Goal: Task Accomplishment & Management: Use online tool/utility

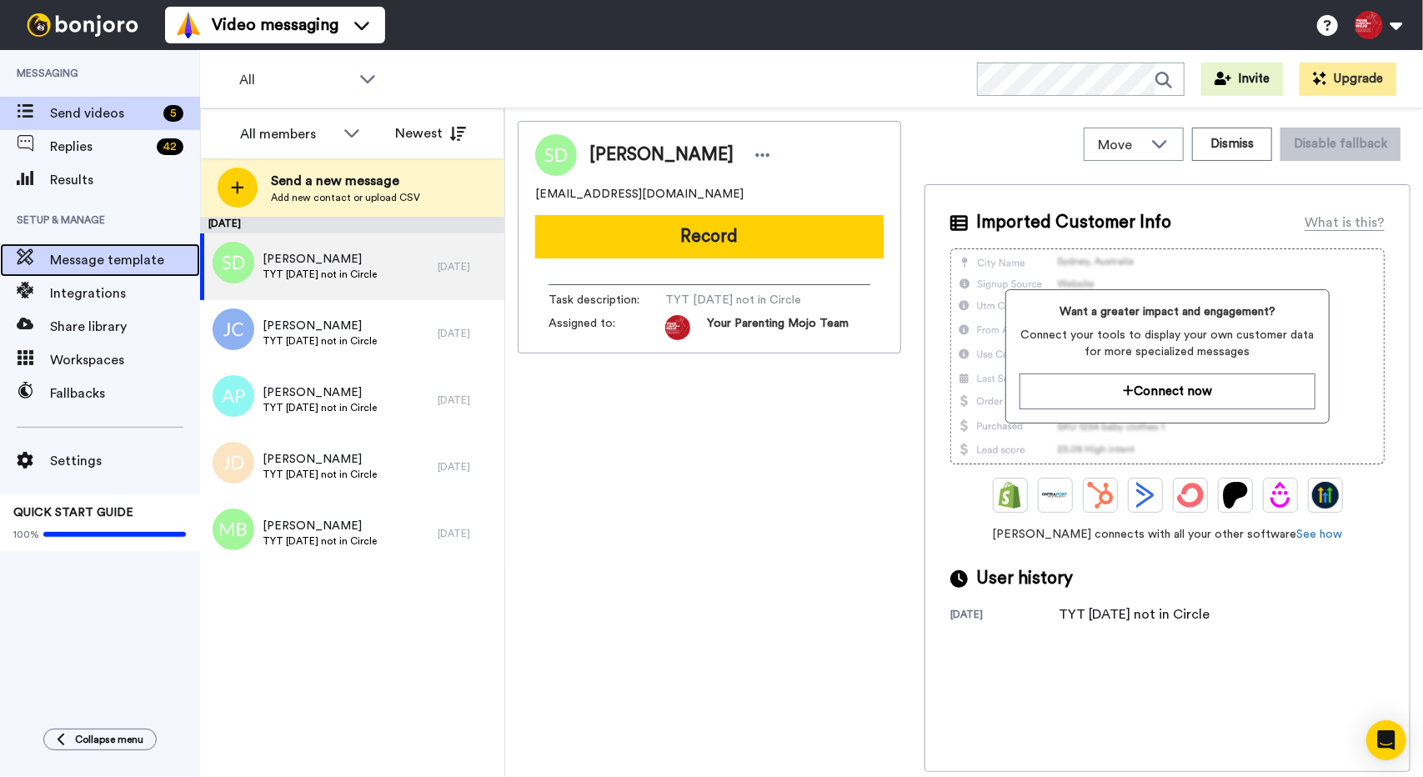
click at [89, 264] on span "Message template" at bounding box center [125, 260] width 150 height 20
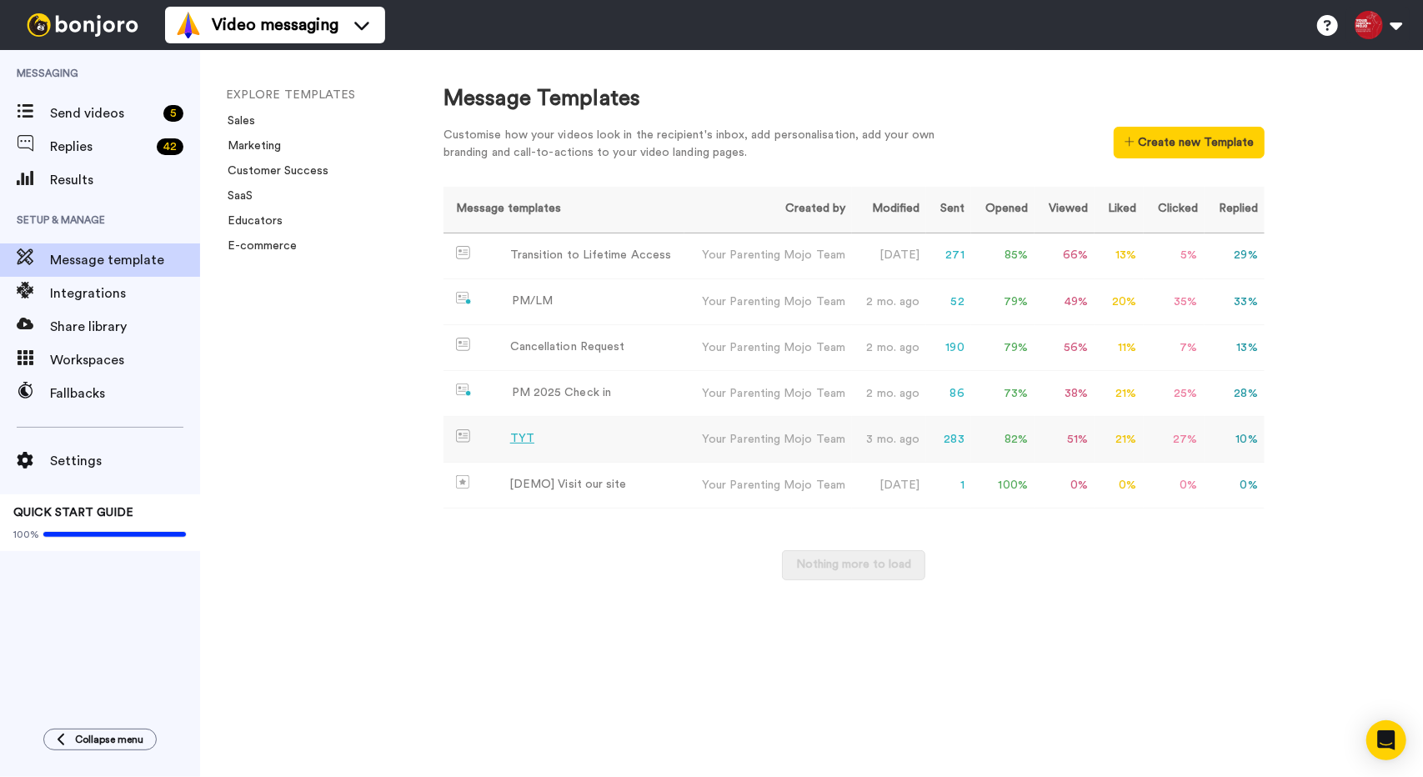
click at [570, 432] on td "TYT" at bounding box center [564, 440] width 241 height 46
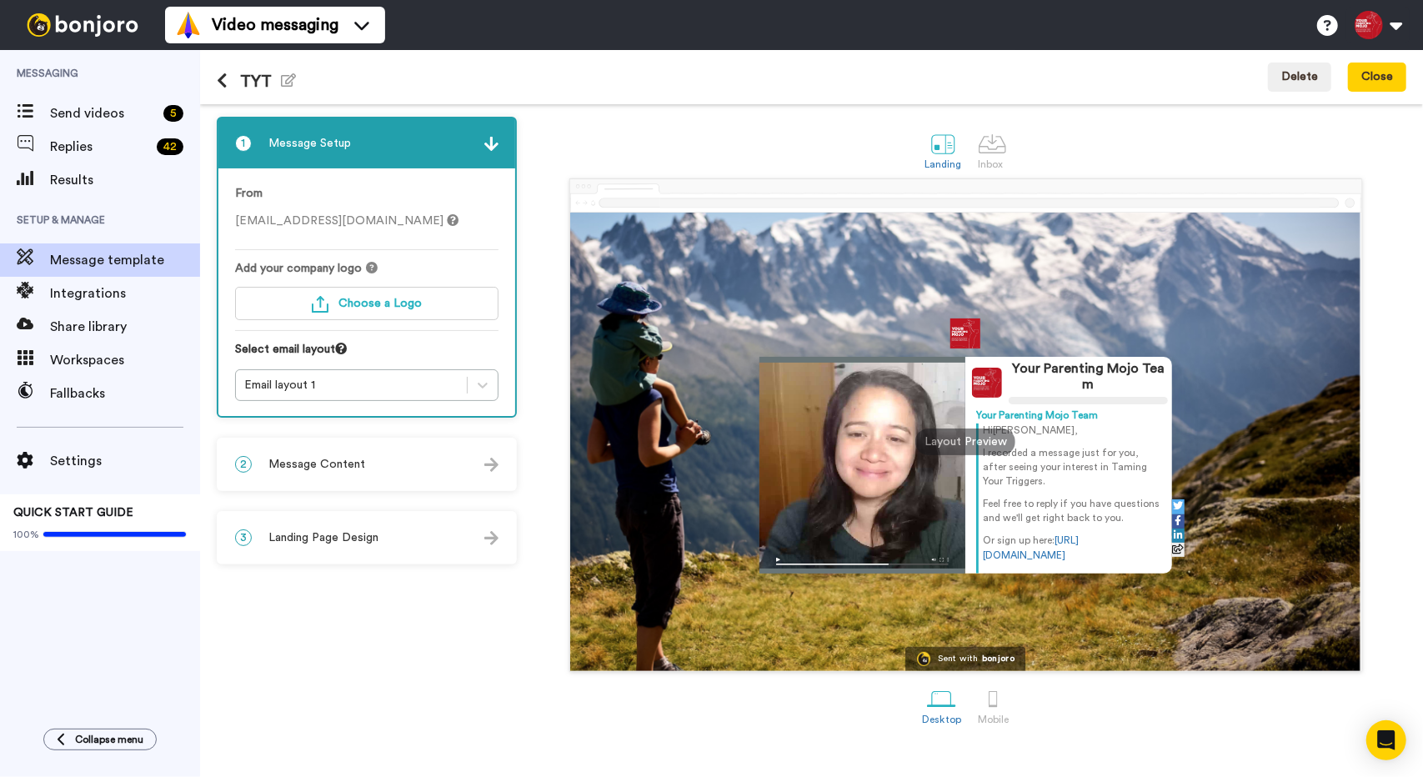
click at [411, 464] on div "2 Message Content" at bounding box center [366, 464] width 297 height 50
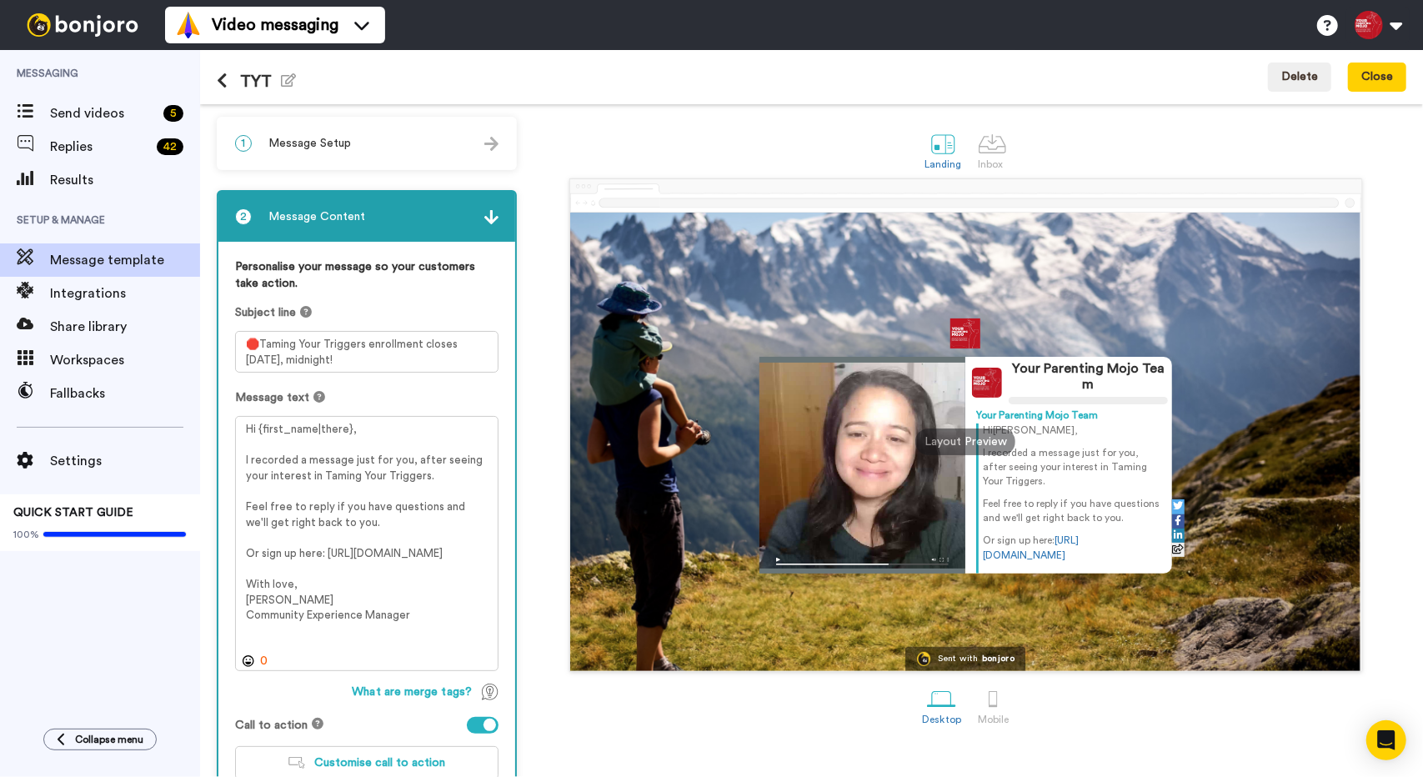
scroll to position [118, 0]
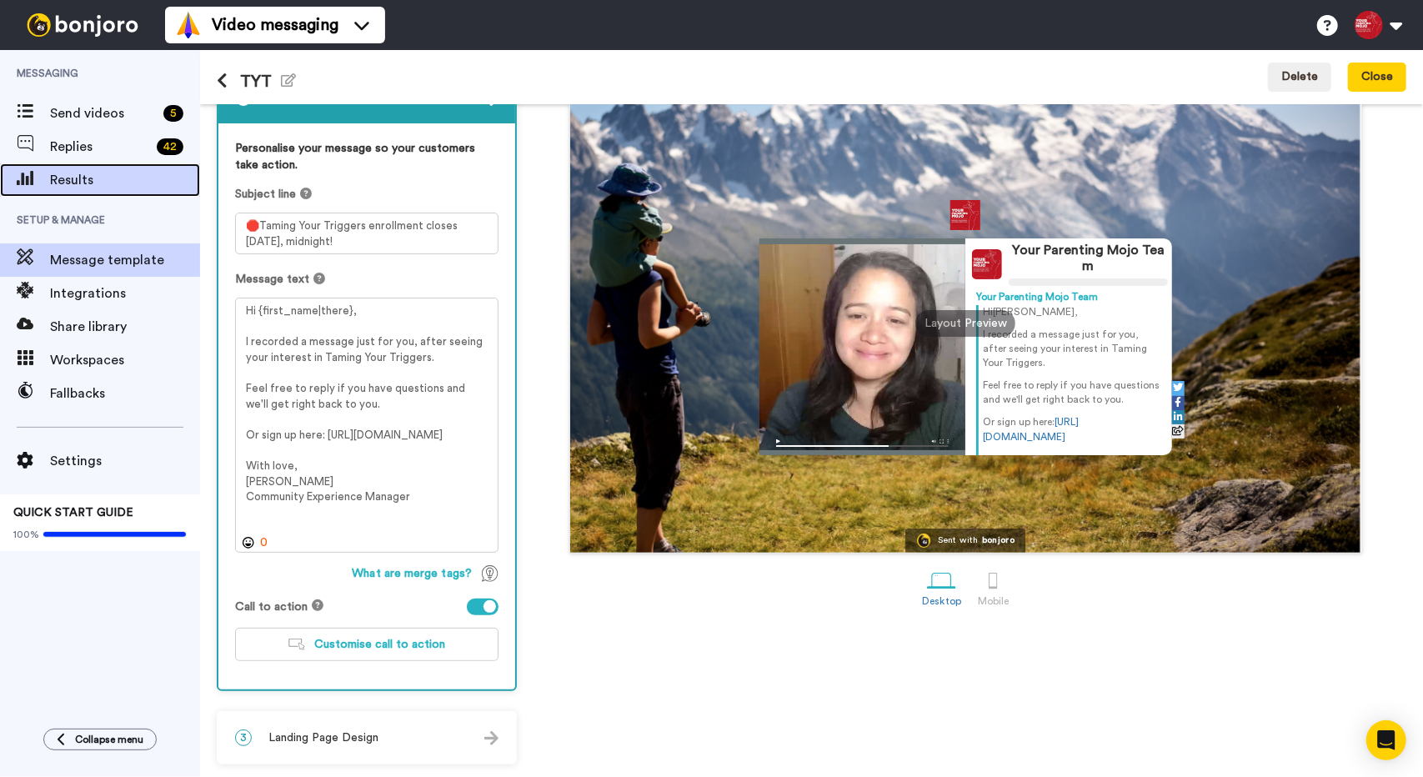
click at [98, 163] on div "Results" at bounding box center [100, 179] width 200 height 33
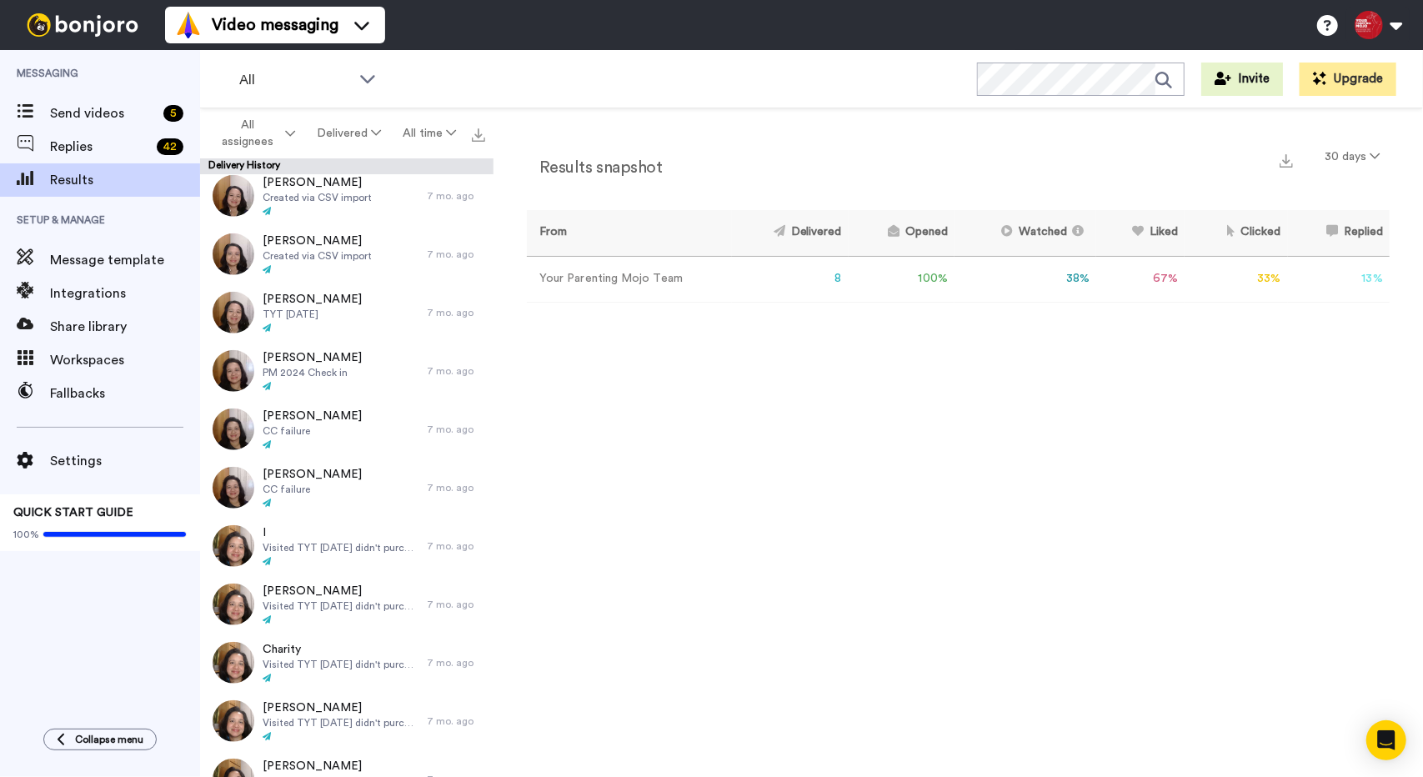
scroll to position [917, 0]
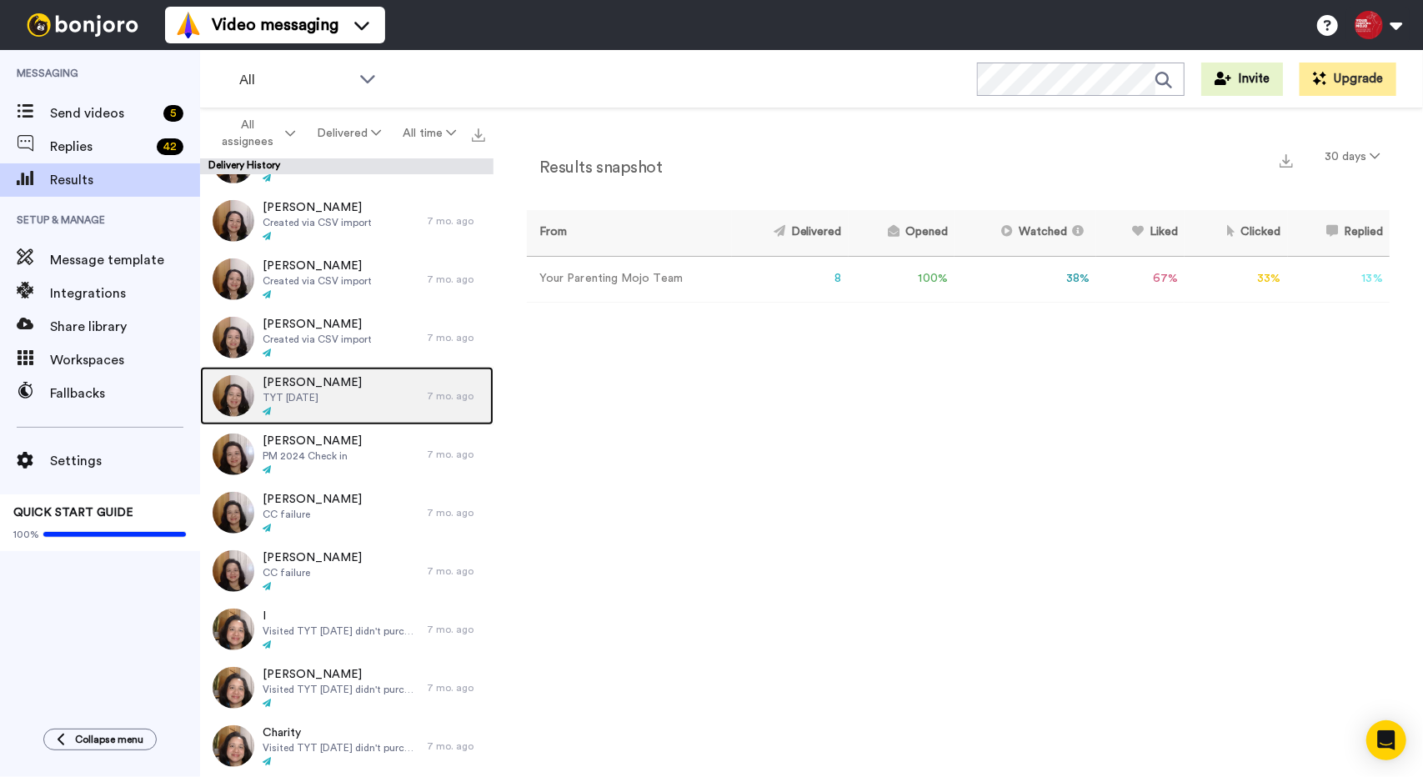
click at [337, 385] on div "Elisha Vilhena TYT Feb 2025" at bounding box center [313, 396] width 227 height 58
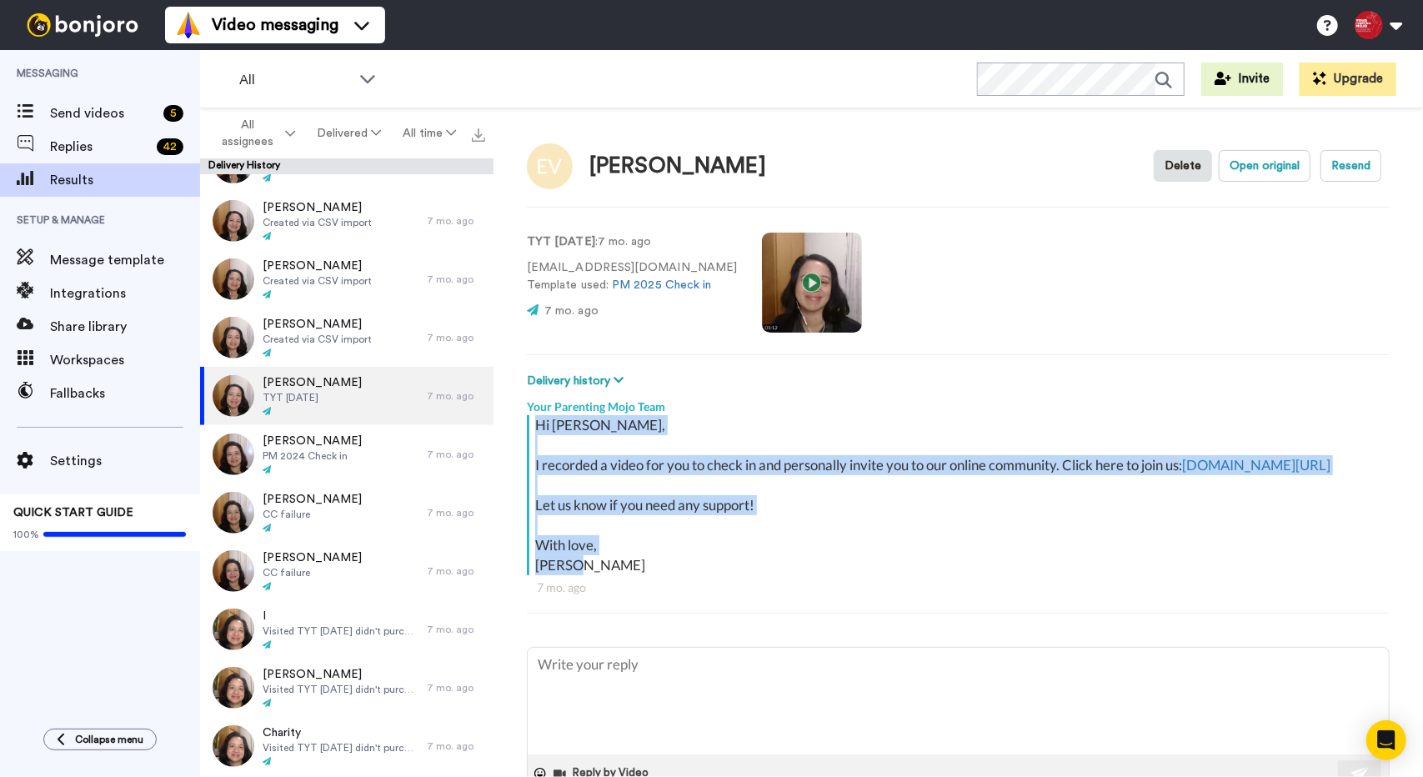
drag, startPoint x: 584, startPoint y: 566, endPoint x: 533, endPoint y: 421, distance: 153.7
click at [533, 421] on div "Hi Elisha, I recorded a video for you to check in and personally invite you to …" at bounding box center [956, 495] width 859 height 160
copy div "Hi Elisha, I recorded a video for you to check in and personally invite you to …"
type textarea "x"
click at [85, 250] on span "Message template" at bounding box center [125, 260] width 150 height 20
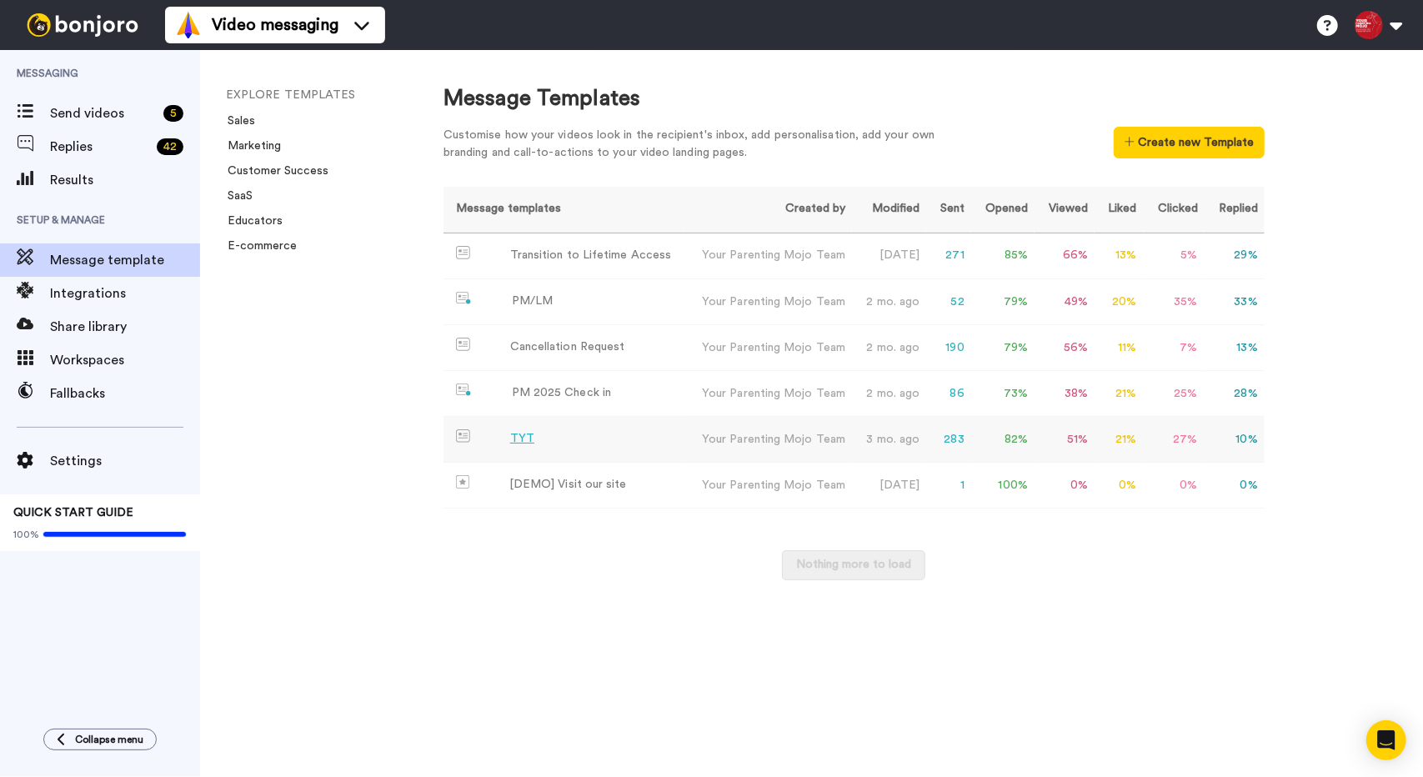
click at [516, 436] on div "TYT" at bounding box center [522, 439] width 24 height 18
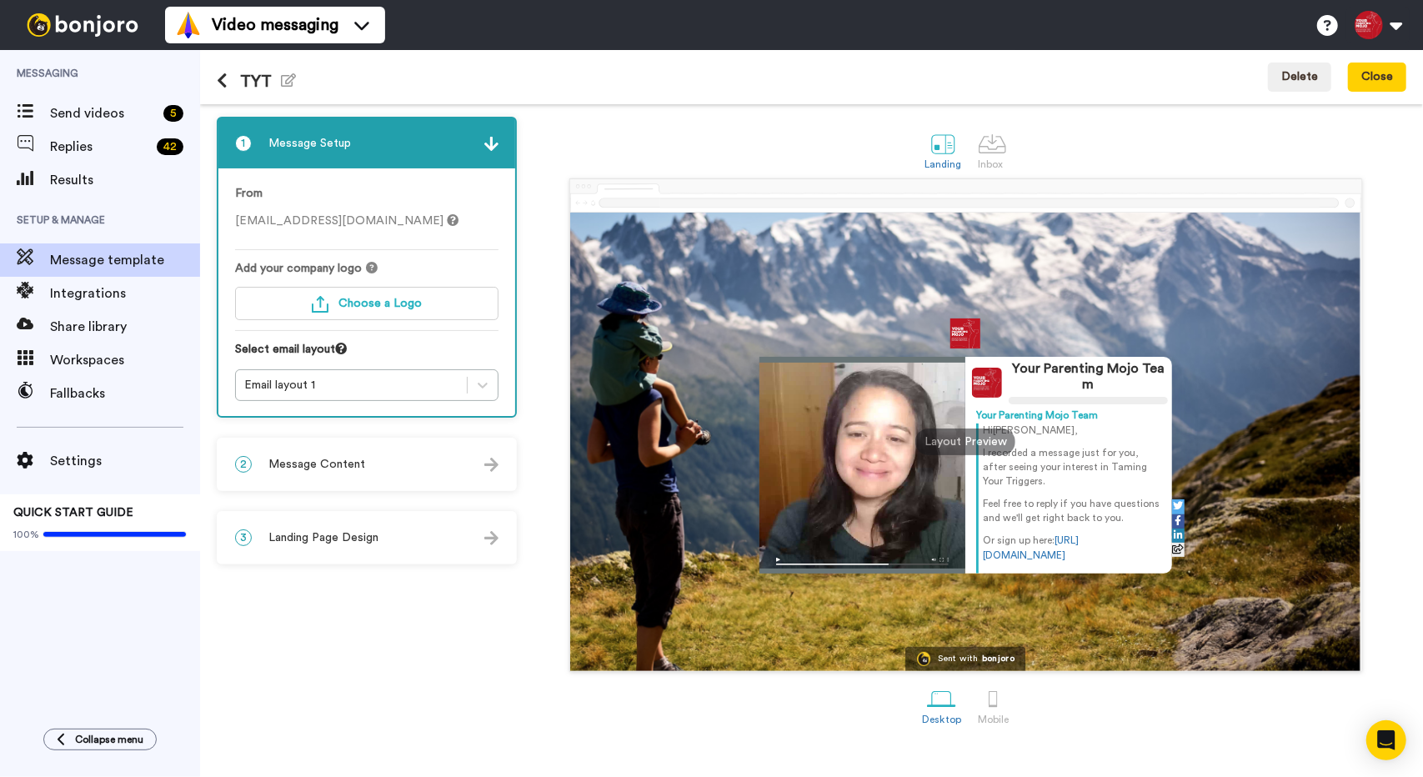
click at [409, 460] on div "2 Message Content" at bounding box center [366, 464] width 297 height 50
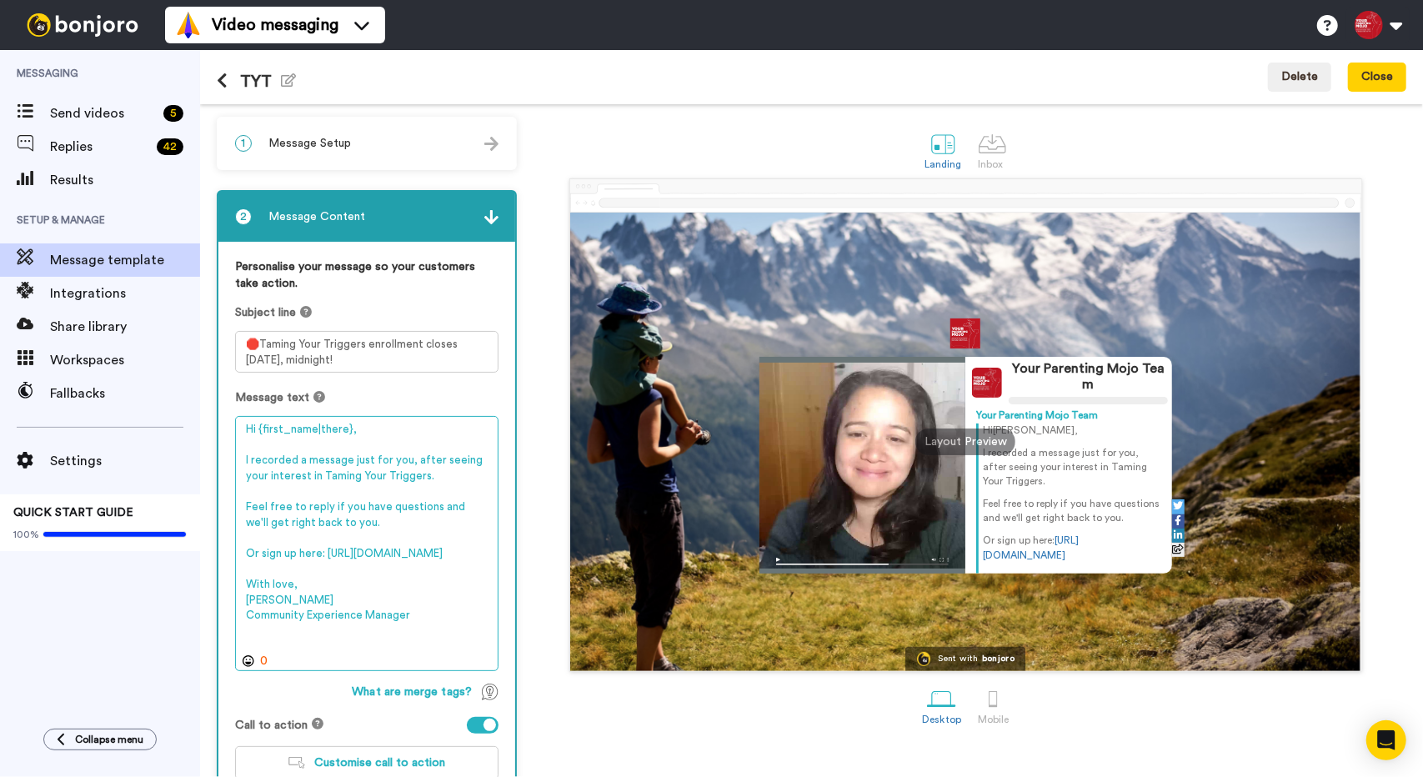
click at [400, 476] on textarea "Hi {first_name|there}, I recorded a message just for you, after seeing your int…" at bounding box center [366, 543] width 263 height 254
click at [327, 469] on textarea "Hi {first_name|there}, I recorded a message just for you, after seeing your int…" at bounding box center [366, 543] width 263 height 254
drag, startPoint x: 243, startPoint y: 459, endPoint x: 385, endPoint y: 586, distance: 190.7
click at [385, 586] on textarea "Hi {first_name|there}, I recorded a message just for you, after seeing your int…" at bounding box center [366, 543] width 263 height 254
paste textarea "https://ypm.circle.so/join?invitation_token=e66395adeb98c2d14ef29126c184f755301…"
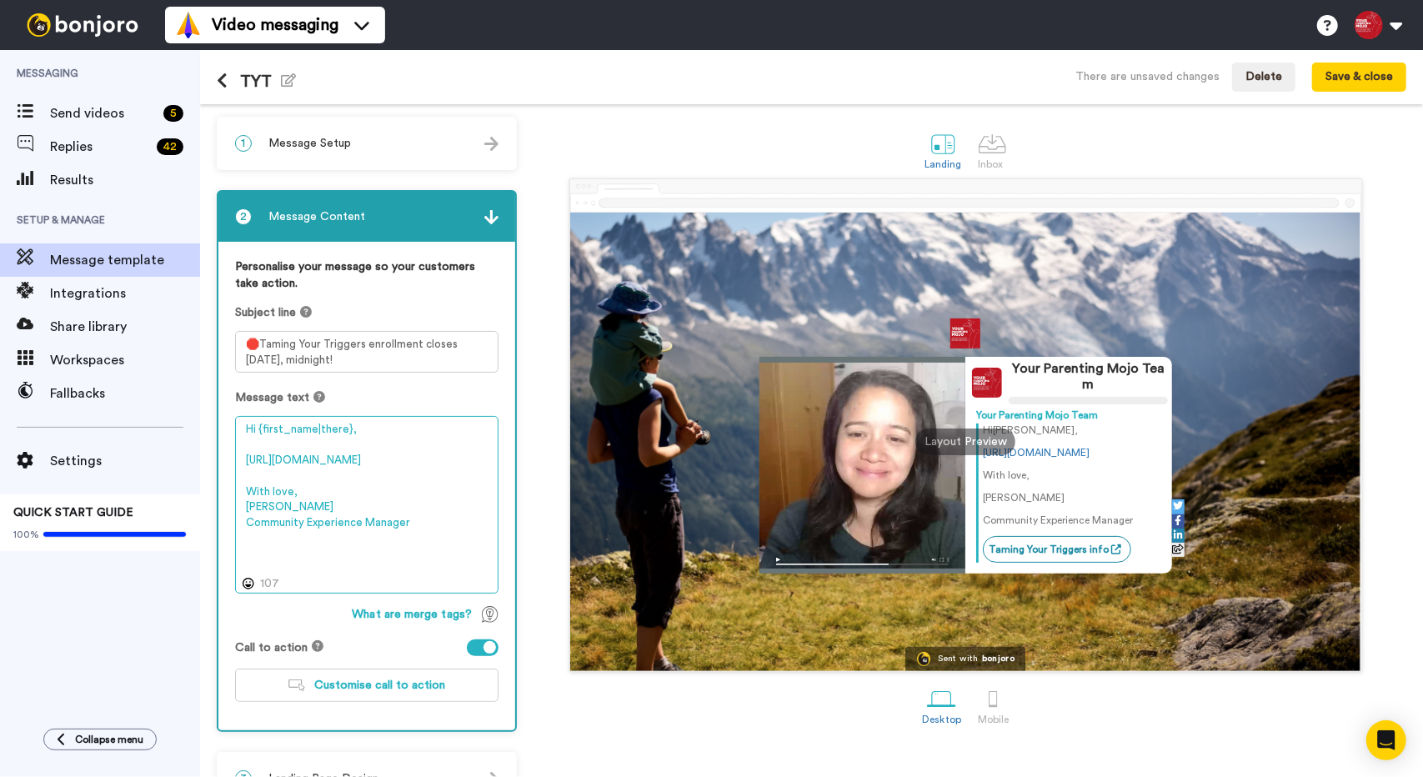
click at [247, 457] on textarea "Hi {first_name|there}, https://ypm.circle.so/join?invitation_token=e66395adeb98…" at bounding box center [366, 504] width 263 height 177
paste textarea "://bit.ly/4nO2VdN"
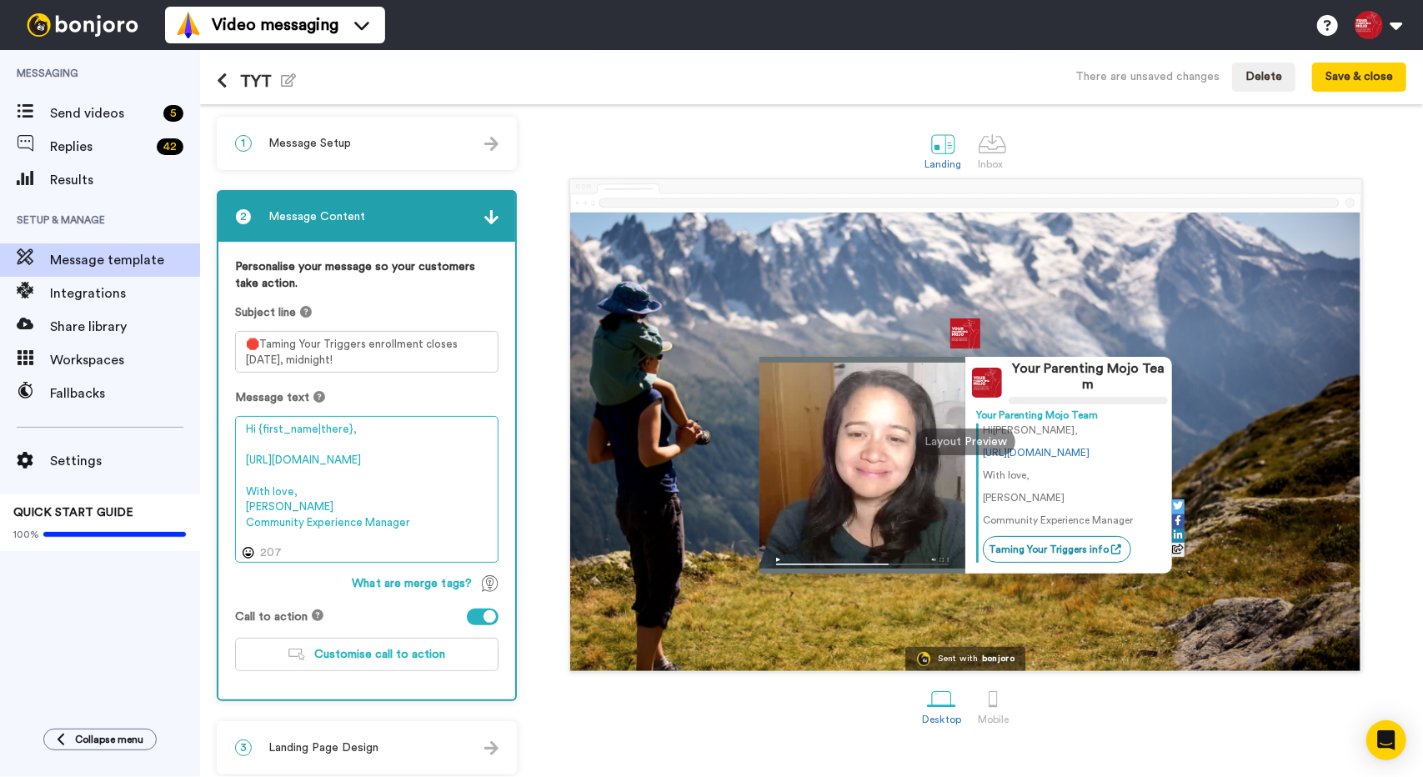
click at [302, 514] on textarea "Hi {first_name|there}, http://bit.ly/4nO2VdN With love, Denise Community Experi…" at bounding box center [366, 489] width 263 height 146
click at [277, 493] on textarea "Hi {first_name|there}, http://bit.ly/4nO2VdN With love, Denise Community Experi…" at bounding box center [366, 489] width 263 height 146
click at [288, 503] on textarea "Hi {first_name|there}, http://bit.ly/4nO2VdN With love, Denise Community Experi…" at bounding box center [366, 489] width 263 height 146
click at [253, 481] on textarea "Hi {first_name|there}, http://bit.ly/4nO2VdN With love, Denise Community Experi…" at bounding box center [366, 489] width 263 height 146
paste textarea "Let us know if you need any support!"
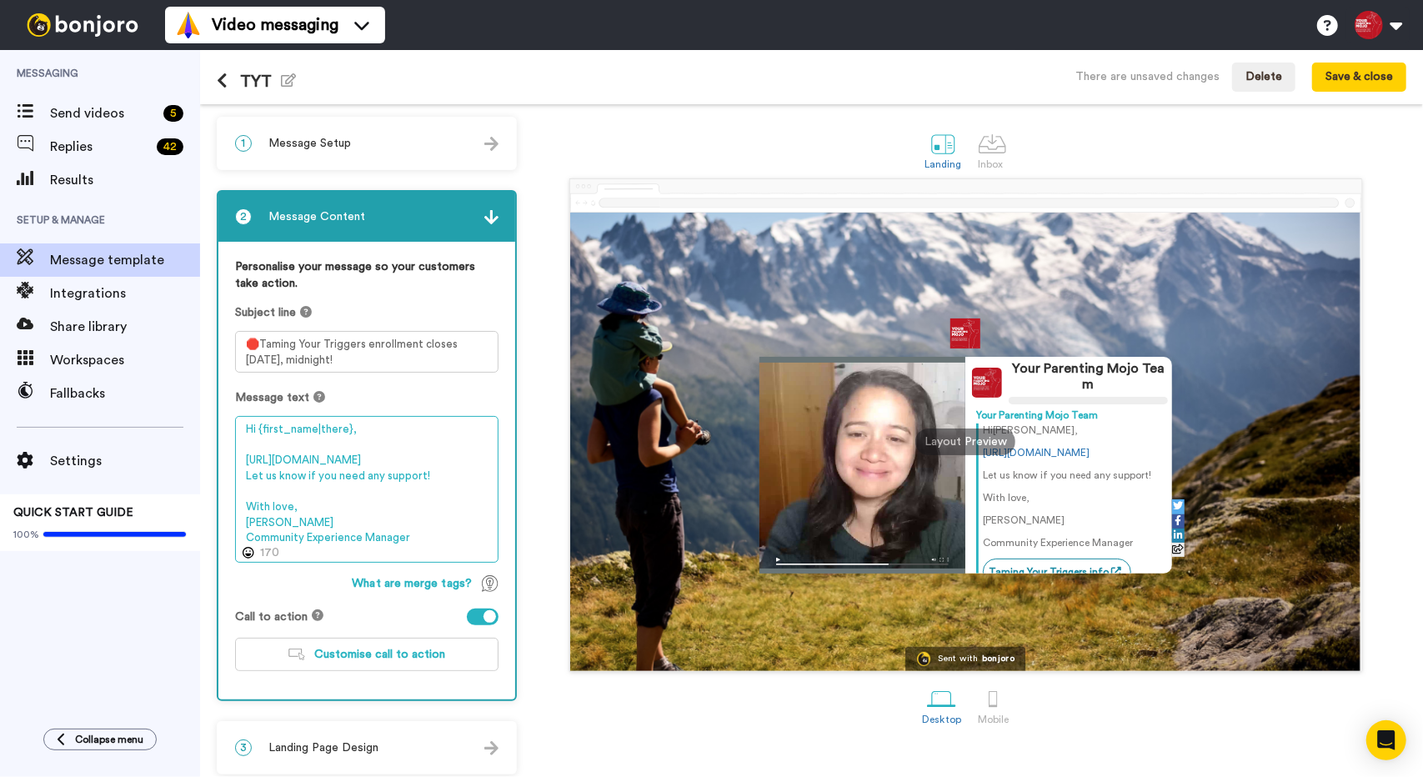
click at [398, 468] on textarea "Hi {first_name|there}, http://bit.ly/4nO2VdN Let us know if you need any suppor…" at bounding box center [366, 489] width 263 height 146
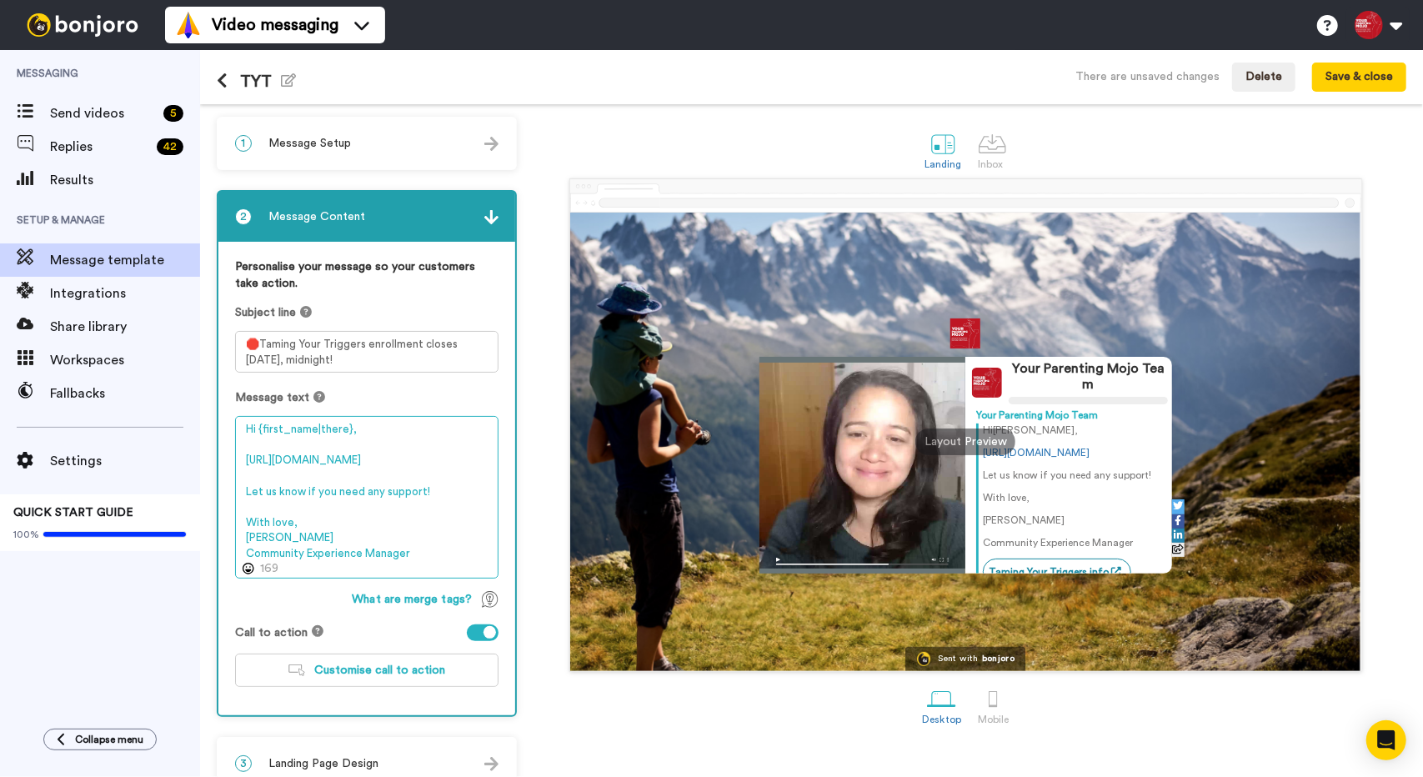
click at [245, 461] on textarea "Hi {first_name|there}, http://bit.ly/4nO2VdN Let us know if you need any suppor…" at bounding box center [366, 497] width 263 height 162
paste textarea "I recorded a video for you to check in and personally invite you to our online …"
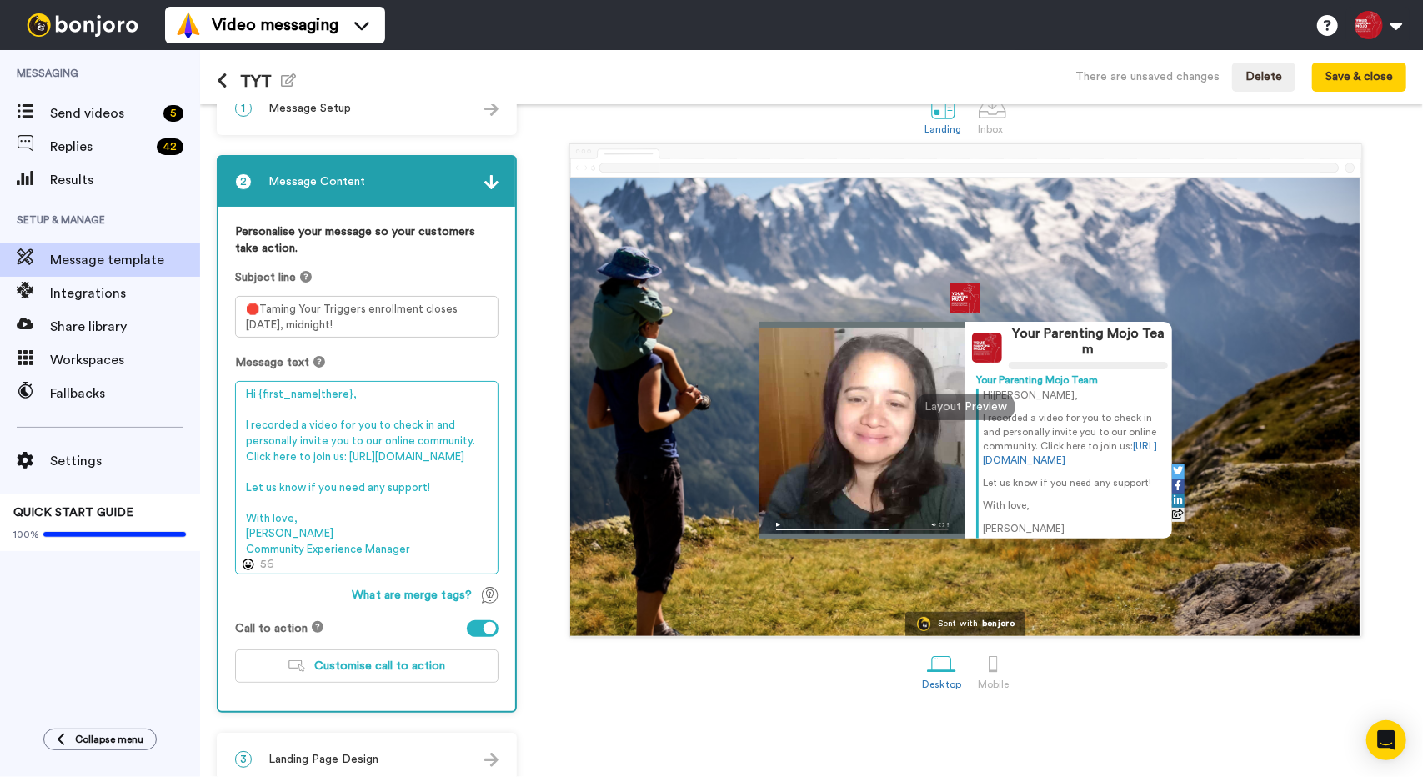
scroll to position [57, 0]
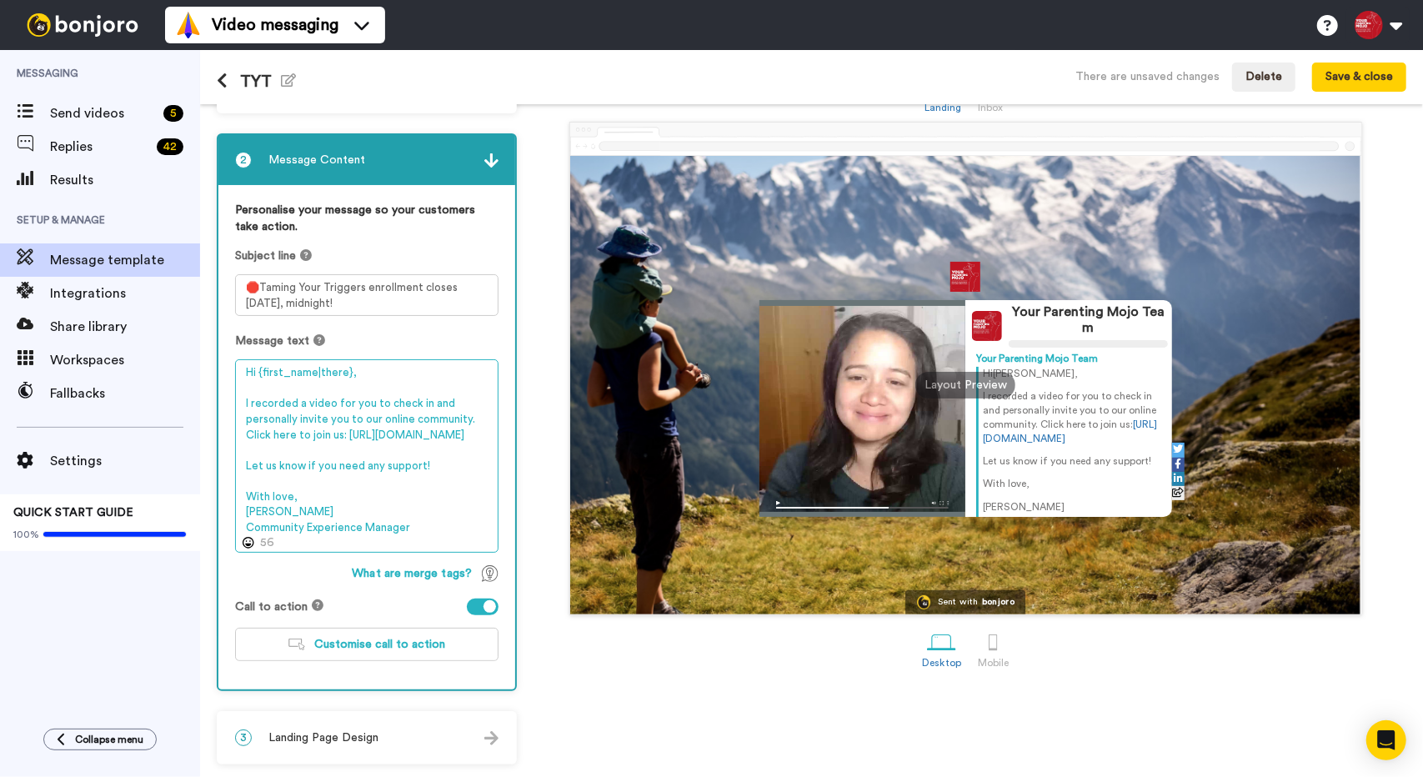
type textarea "Hi {first_name|there}, I recorded a video for you to check in and personally in…"
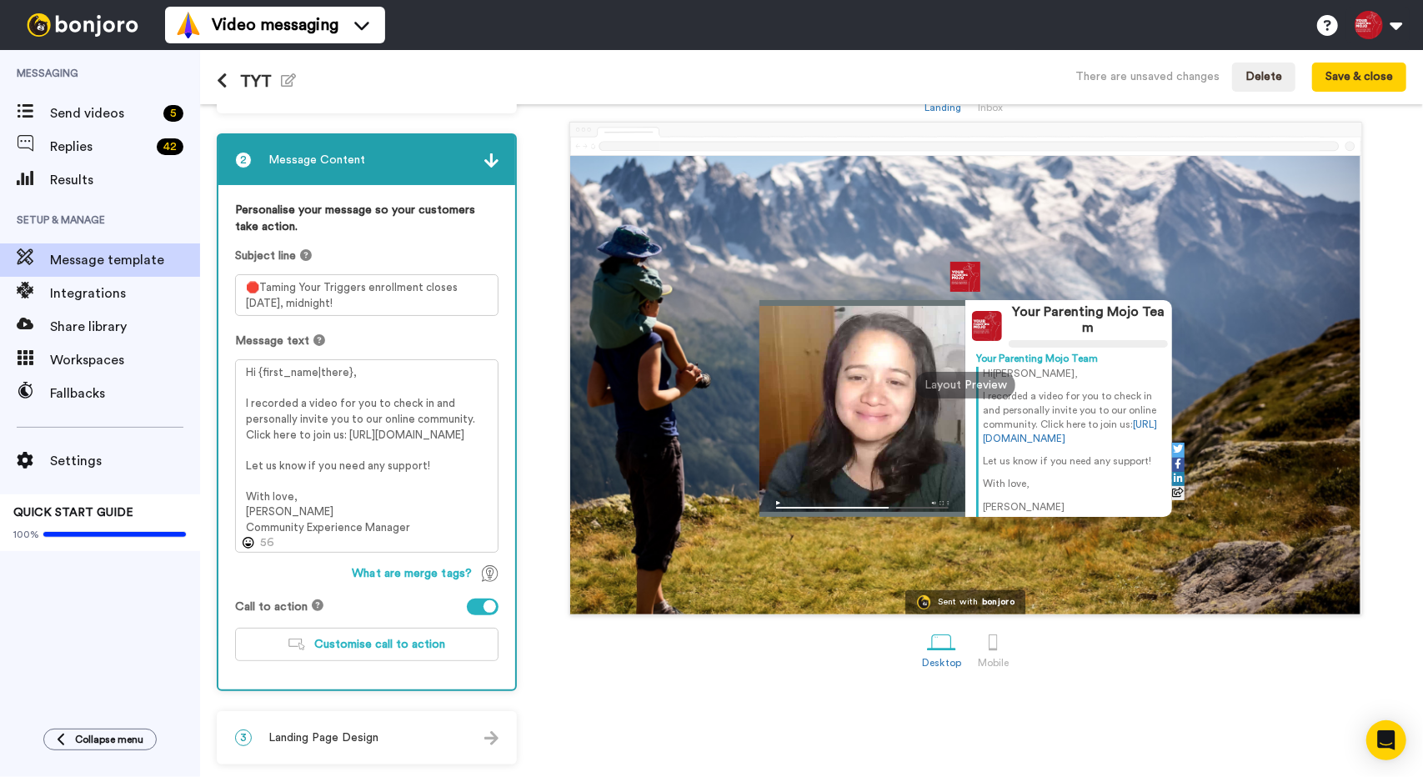
click at [423, 741] on div "3 Landing Page Design" at bounding box center [366, 738] width 297 height 50
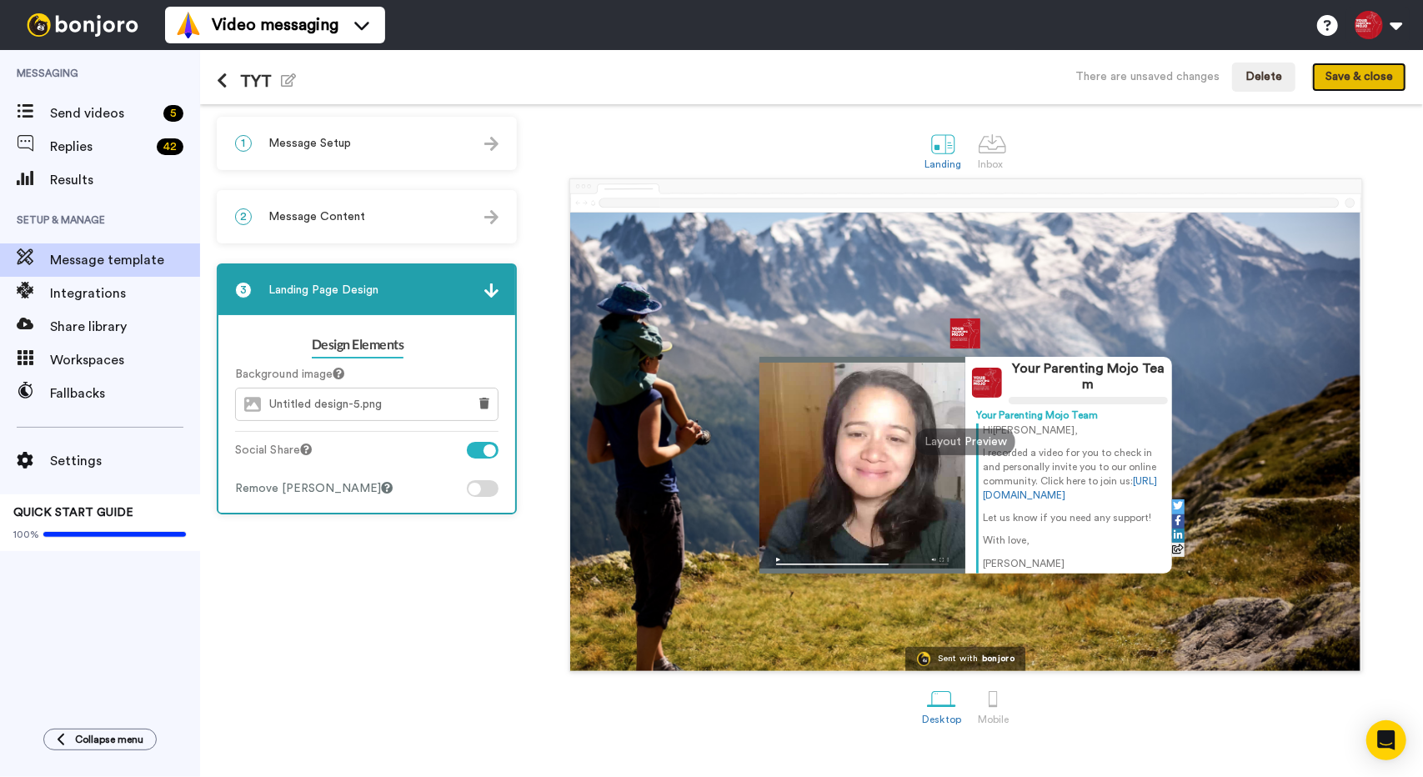
click at [1341, 78] on button "Save & close" at bounding box center [1359, 78] width 94 height 30
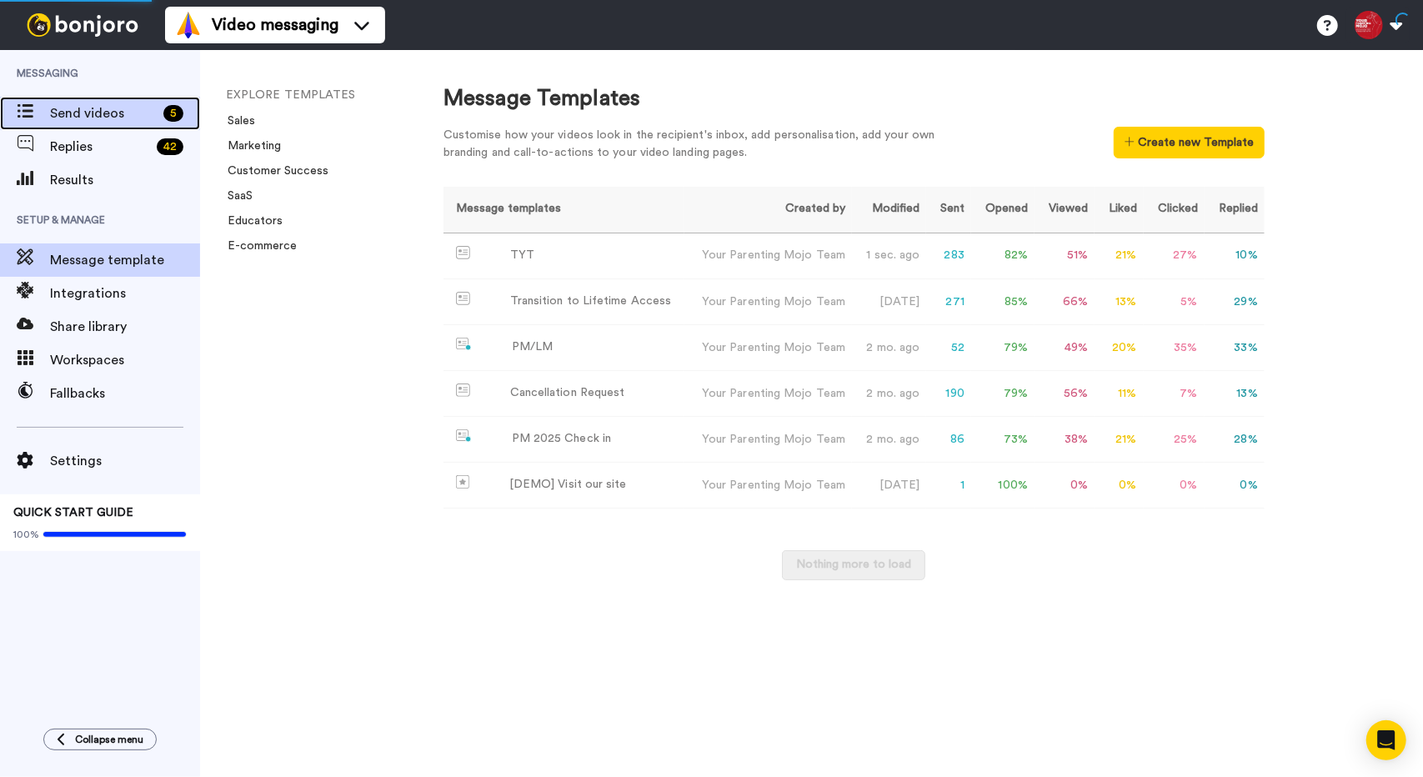
click at [83, 109] on span "Send videos" at bounding box center [103, 113] width 107 height 20
